Goal: Transaction & Acquisition: Purchase product/service

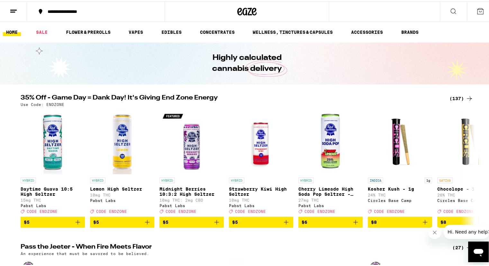
click at [452, 96] on div "(137)" at bounding box center [462, 97] width 24 height 8
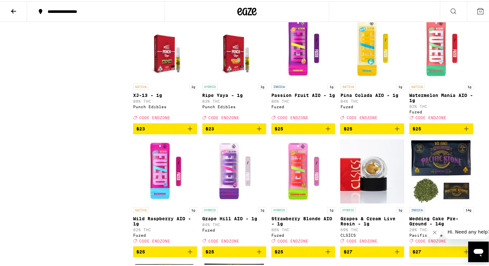
scroll to position [1673, 0]
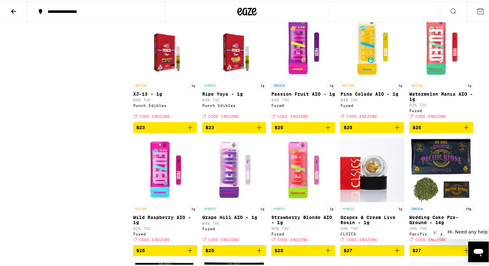
click at [311, 78] on img "Open page for Passion Fruit AIO - 1g from Fuzed" at bounding box center [304, 46] width 64 height 64
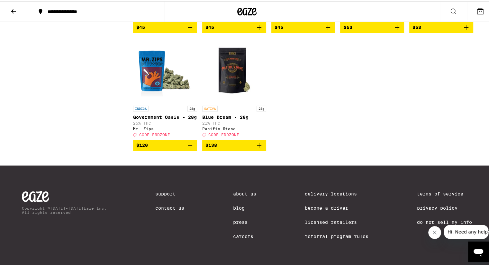
scroll to position [3410, 0]
